Goal: Task Accomplishment & Management: Manage account settings

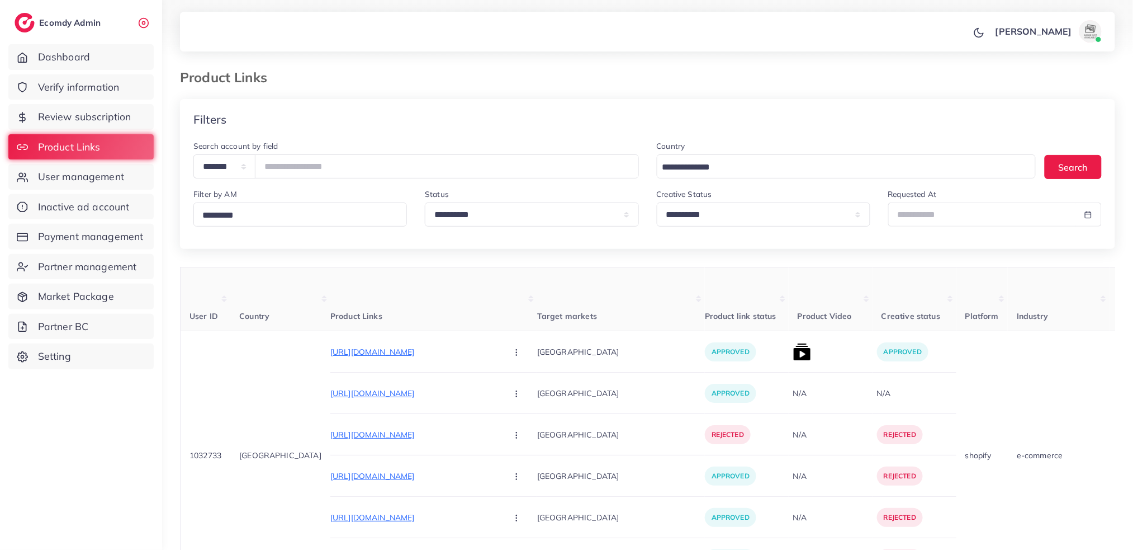
type input "*******"
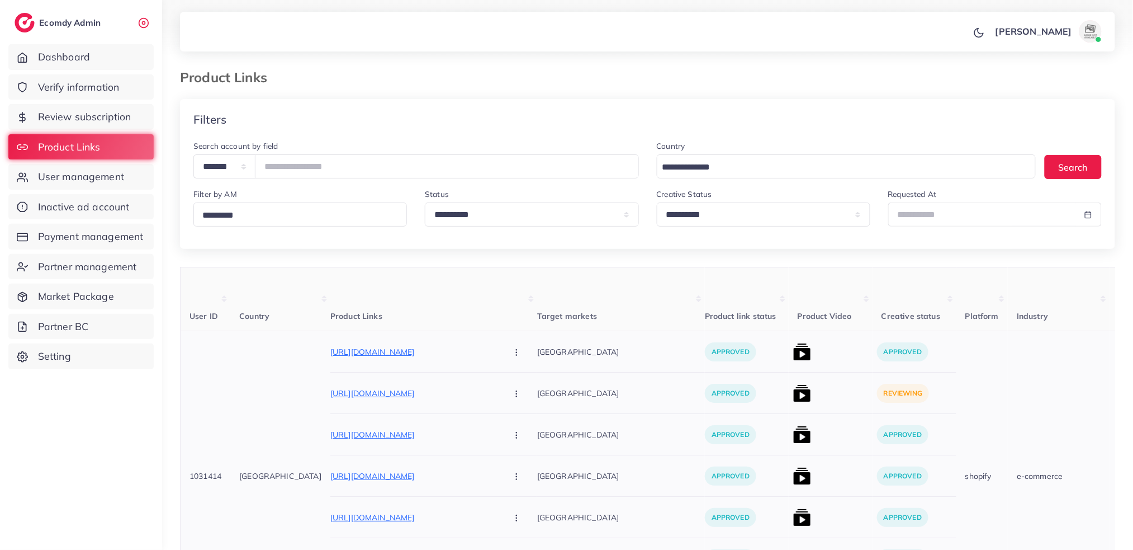
click at [793, 392] on img at bounding box center [802, 393] width 18 height 18
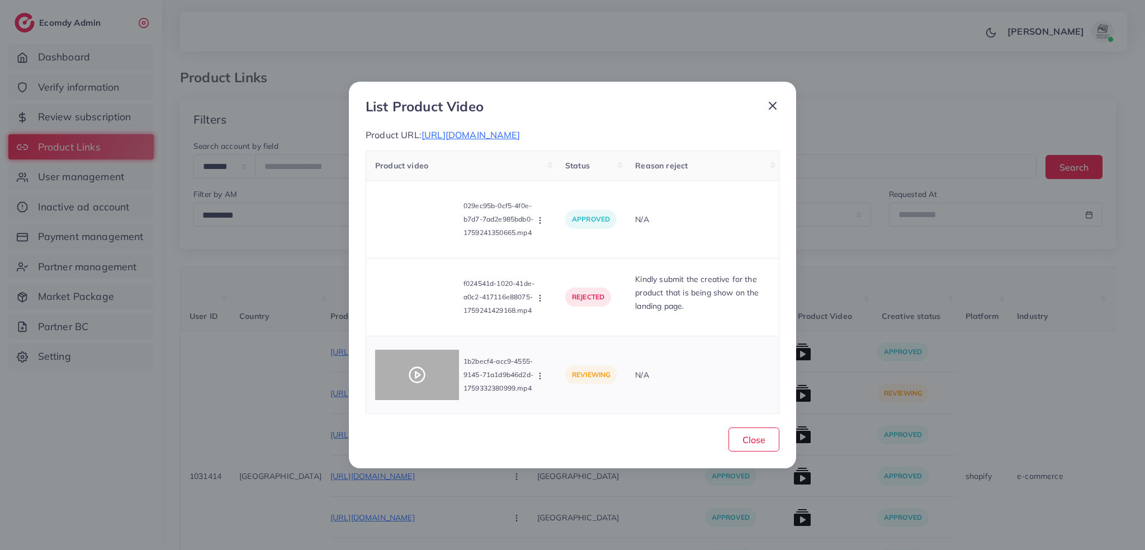
click at [408, 378] on icon at bounding box center [417, 375] width 18 height 18
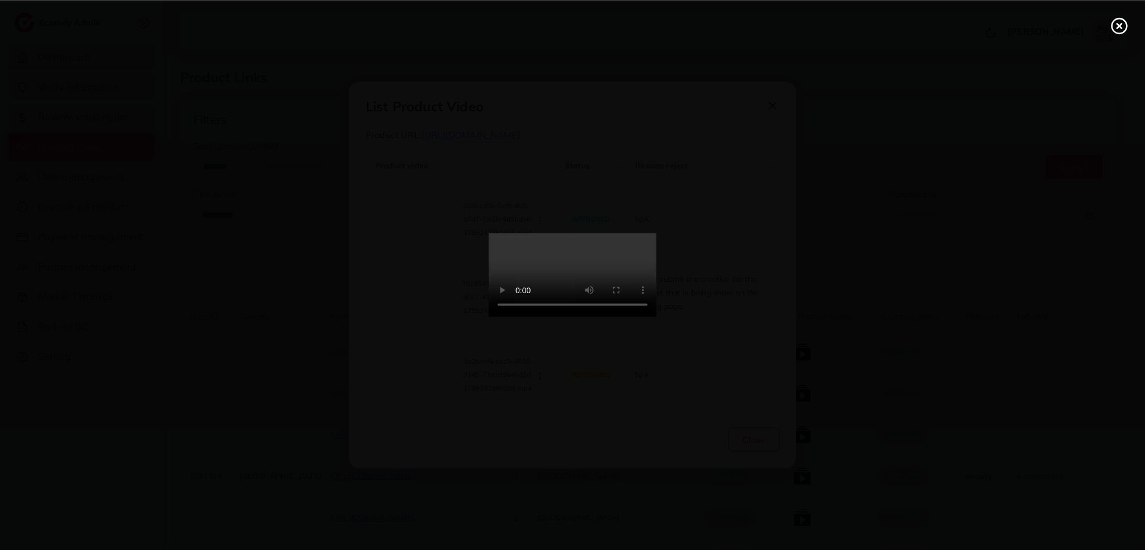
click at [408, 378] on div at bounding box center [572, 275] width 1145 height 550
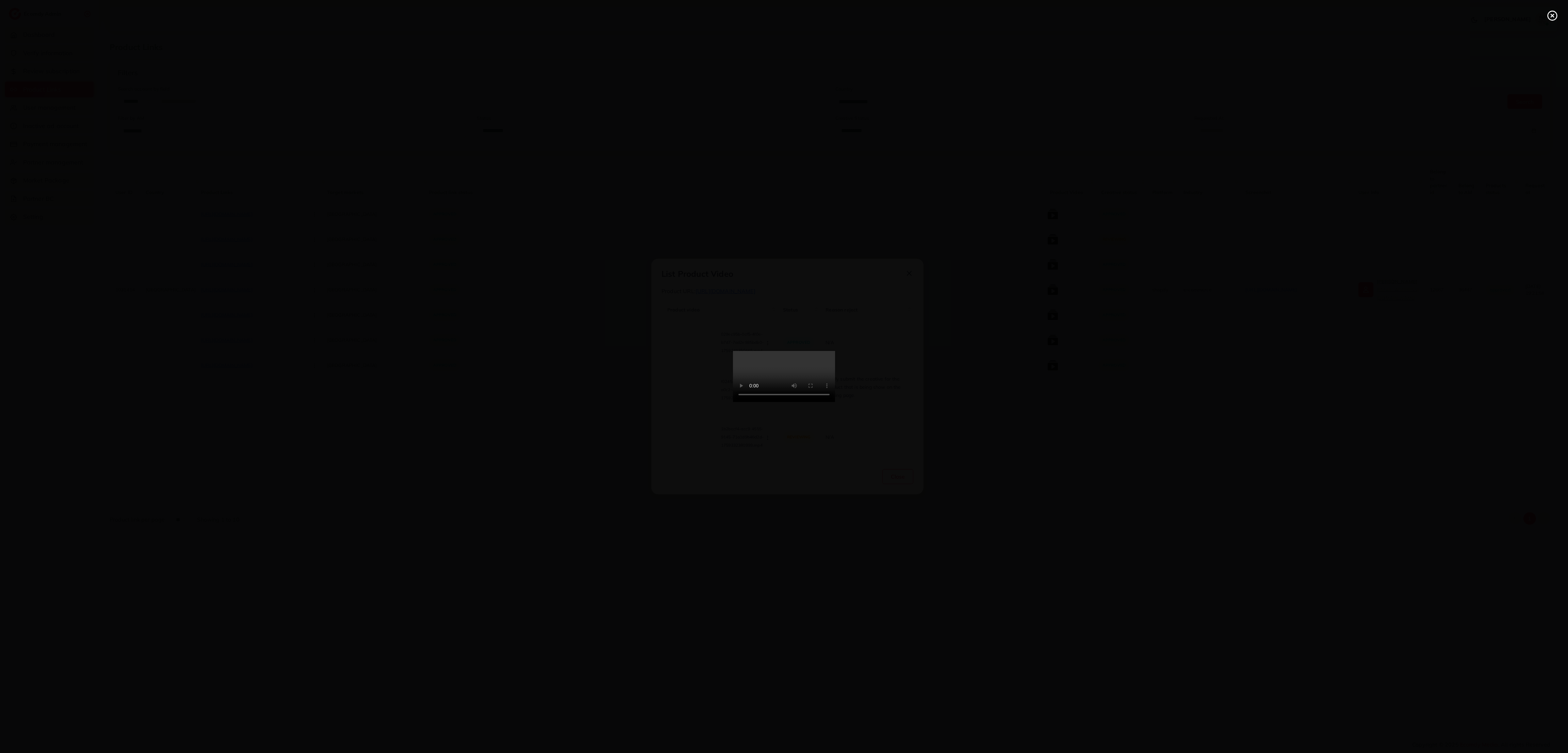
click at [690, 16] on icon at bounding box center [1552, 16] width 11 height 11
drag, startPoint x: 1550, startPoint y: 16, endPoint x: 1429, endPoint y: 123, distance: 161.5
click at [690, 16] on div "List Product Video Product URL: [URL][DOMAIN_NAME] Product video Status Reason …" at bounding box center [784, 376] width 1568 height 753
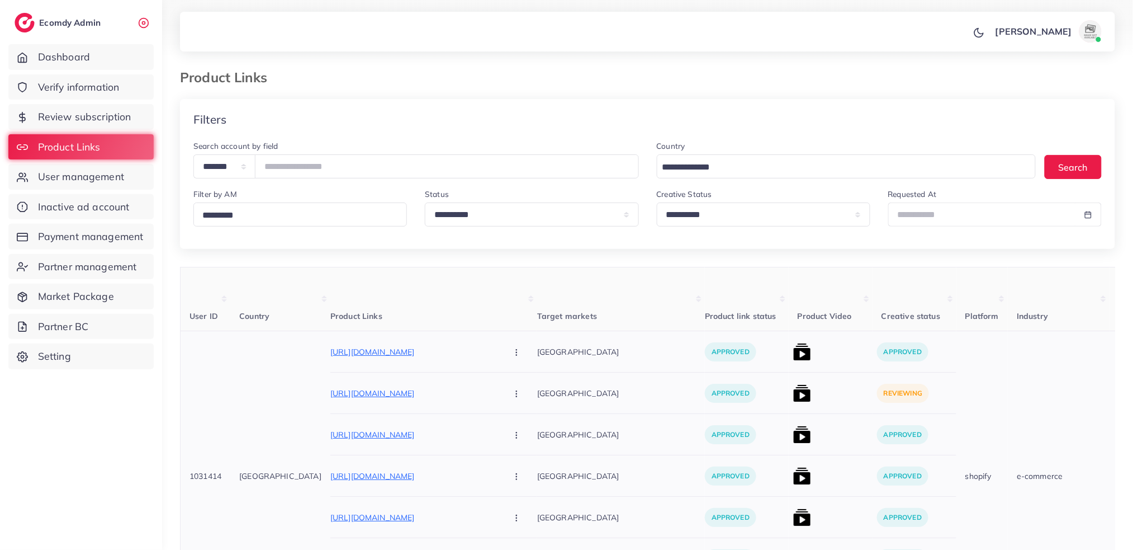
click at [793, 397] on img at bounding box center [802, 393] width 18 height 18
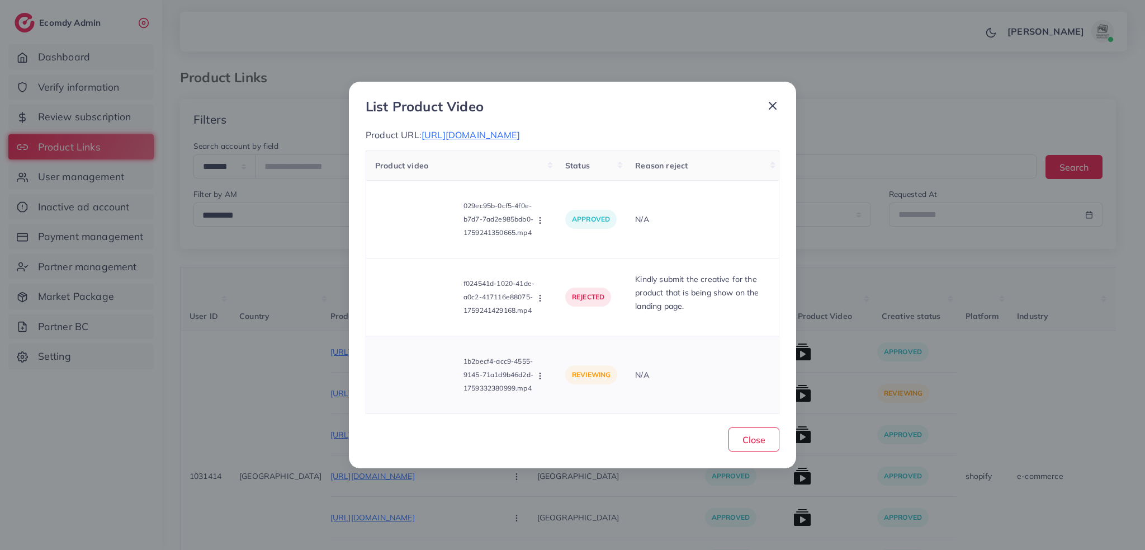
click at [542, 377] on icon "button" at bounding box center [540, 375] width 9 height 9
click at [574, 331] on link "Approve" at bounding box center [580, 323] width 88 height 25
